Goal: Find specific page/section: Find specific page/section

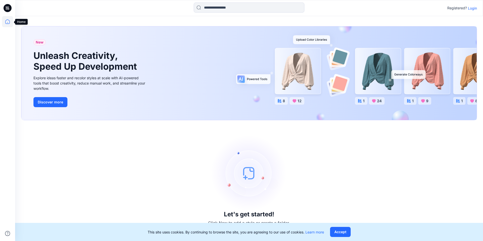
click at [9, 20] on icon at bounding box center [7, 21] width 11 height 11
click at [8, 21] on icon at bounding box center [7, 21] width 11 height 11
click at [7, 20] on icon at bounding box center [7, 21] width 11 height 11
click at [475, 7] on p "Login" at bounding box center [472, 8] width 9 height 5
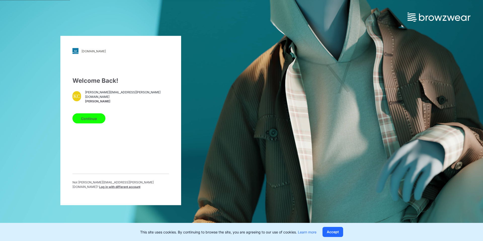
click at [85, 121] on button "Continue" at bounding box center [88, 119] width 33 height 10
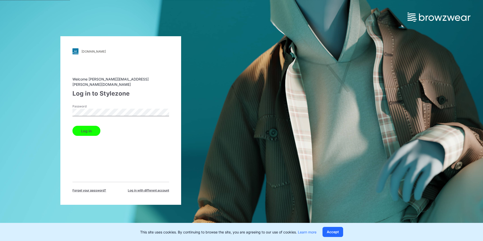
click at [87, 127] on button "Log in" at bounding box center [86, 131] width 28 height 10
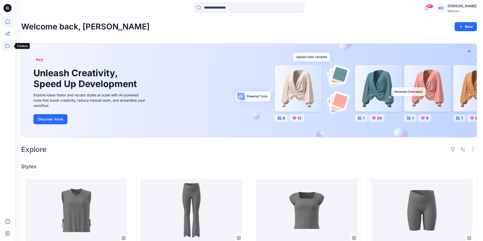
click at [6, 44] on icon at bounding box center [7, 45] width 11 height 11
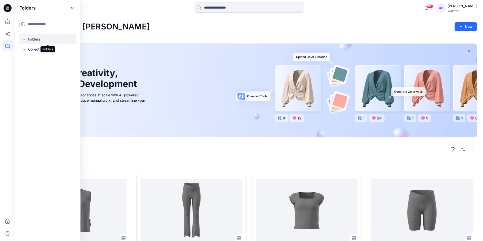
click at [33, 39] on div at bounding box center [47, 39] width 57 height 10
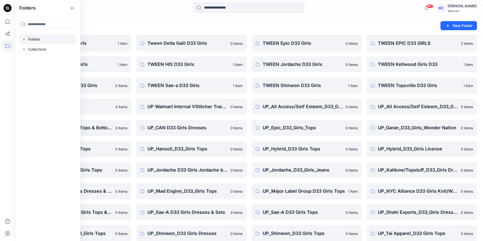
scroll to position [196, 0]
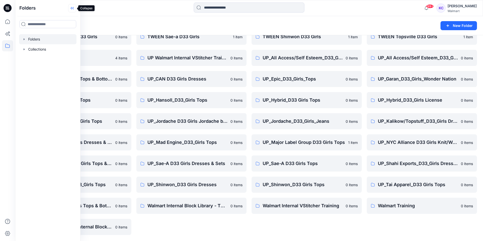
click at [74, 7] on icon at bounding box center [72, 8] width 1 height 3
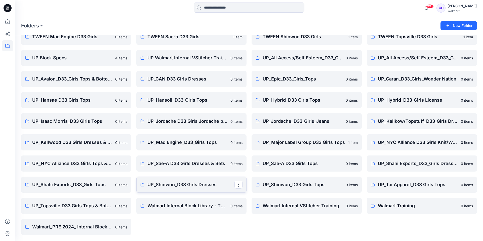
click at [191, 183] on p "UP_Shinwon_D33 Girls Dresses" at bounding box center [191, 184] width 87 height 7
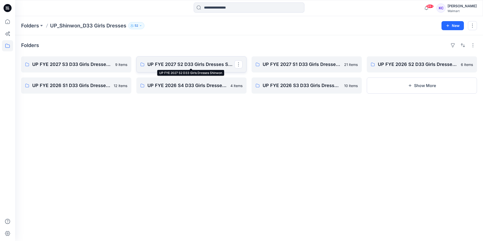
click at [198, 64] on p "UP FYE 2027 S2 D33 Girls Dresses Shinwon" at bounding box center [191, 64] width 87 height 7
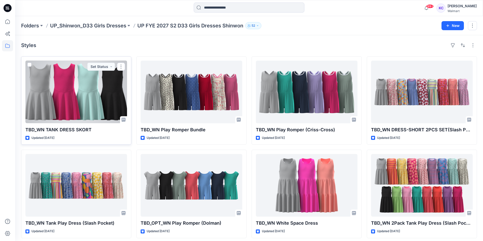
click at [56, 100] on div at bounding box center [76, 92] width 102 height 63
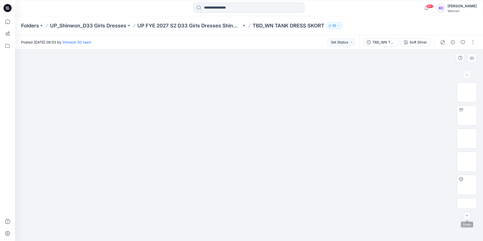
click at [465, 214] on icon "button" at bounding box center [467, 216] width 4 height 4
click at [467, 215] on icon "button" at bounding box center [467, 216] width 4 height 4
click at [467, 216] on icon "button" at bounding box center [467, 216] width 4 height 4
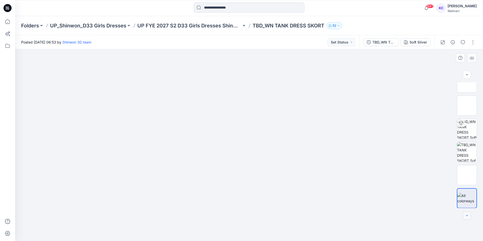
scroll to position [56, 0]
click at [467, 216] on div at bounding box center [467, 216] width 8 height 8
click at [467, 213] on div at bounding box center [467, 216] width 8 height 8
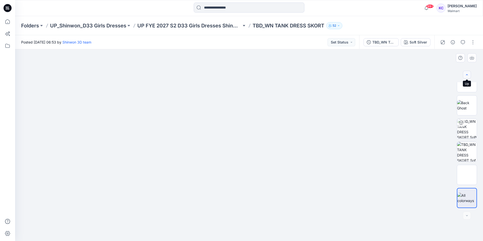
click at [467, 74] on icon "button" at bounding box center [467, 75] width 4 height 4
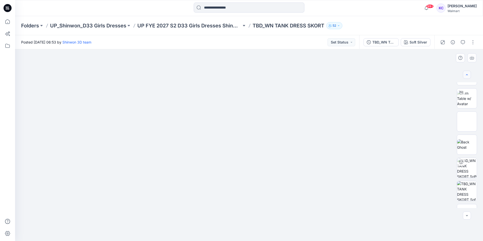
click at [467, 74] on icon "button" at bounding box center [467, 75] width 4 height 4
click at [467, 74] on div at bounding box center [467, 75] width 8 height 8
click at [462, 41] on icon "button" at bounding box center [463, 42] width 4 height 4
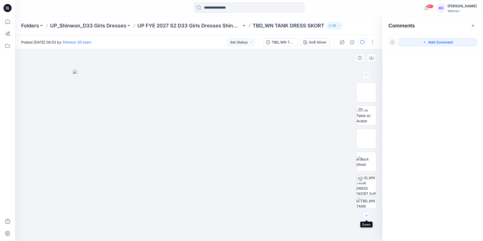
click at [367, 215] on icon "button" at bounding box center [367, 216] width 4 height 4
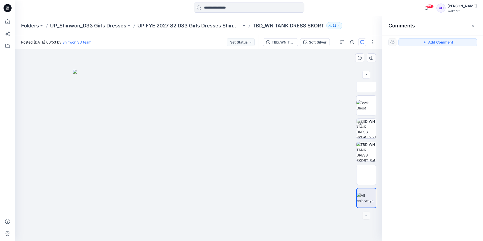
click at [367, 215] on div at bounding box center [366, 216] width 8 height 8
click at [352, 42] on icon "button" at bounding box center [352, 42] width 4 height 4
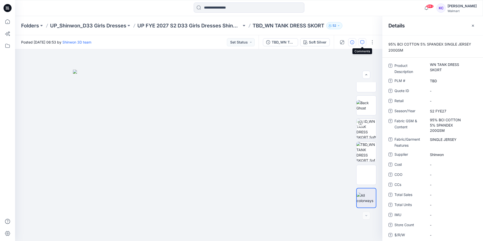
click at [363, 42] on icon "button" at bounding box center [362, 42] width 4 height 4
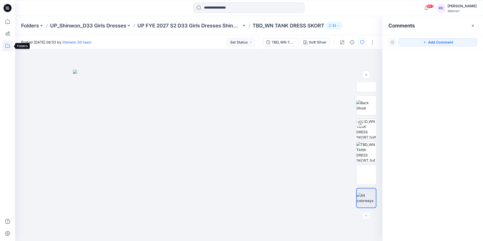
click at [5, 45] on icon at bounding box center [7, 46] width 5 height 4
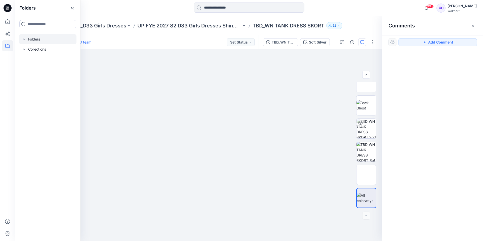
click at [31, 40] on div at bounding box center [47, 39] width 57 height 10
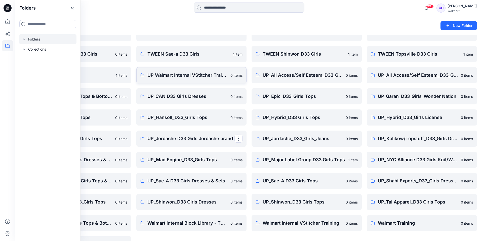
scroll to position [196, 0]
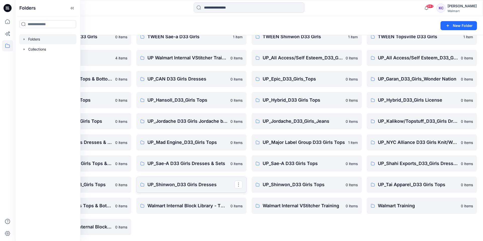
click at [186, 183] on p "UP_Shinwon_D33 Girls Dresses" at bounding box center [191, 184] width 87 height 7
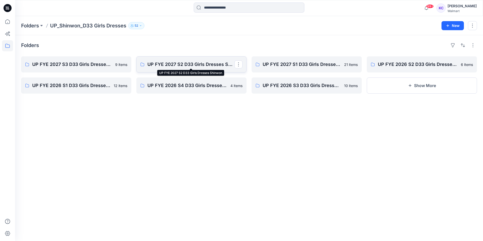
click at [182, 62] on p "UP FYE 2027 S2 D33 Girls Dresses Shinwon" at bounding box center [191, 64] width 87 height 7
